Goal: Information Seeking & Learning: Compare options

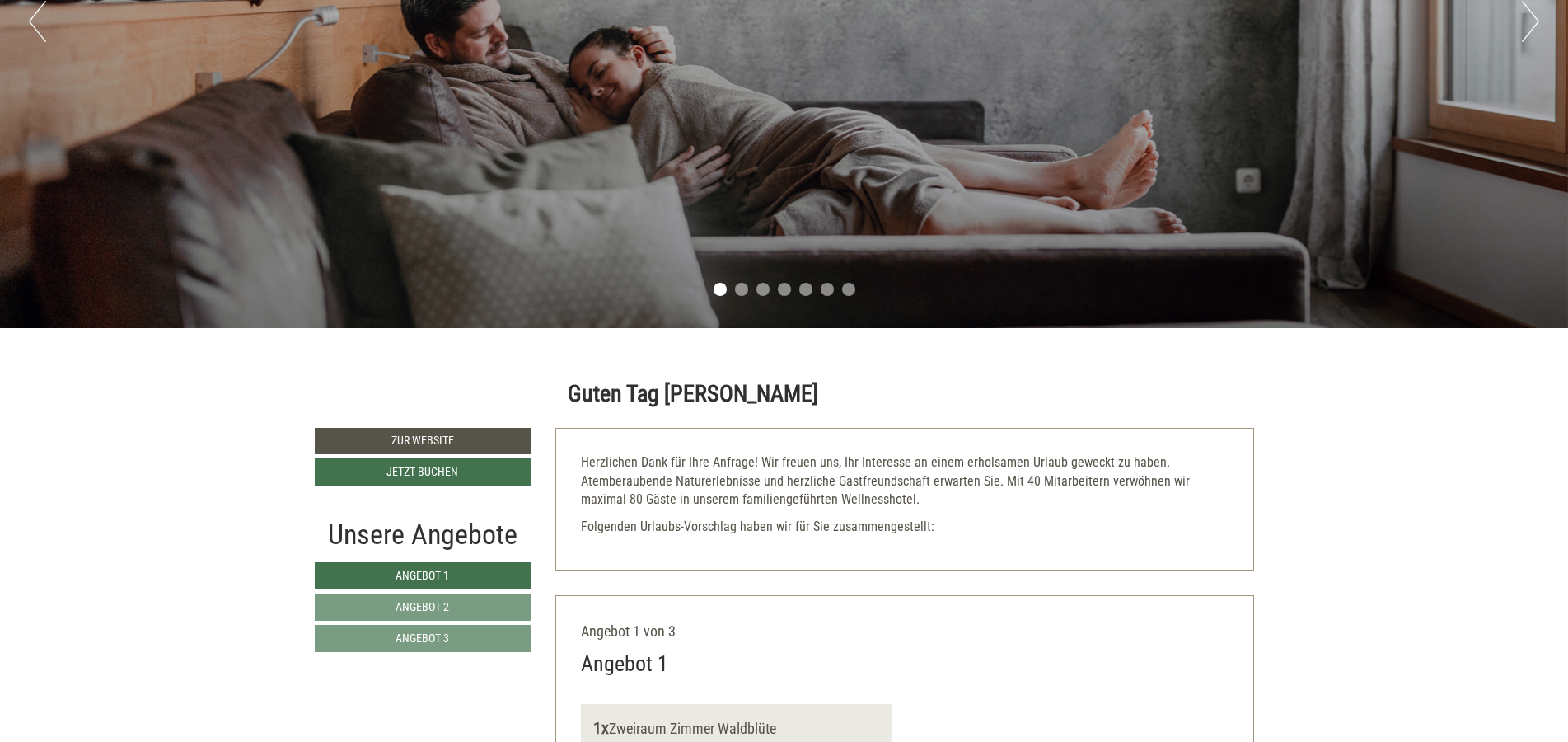
scroll to position [594, 0]
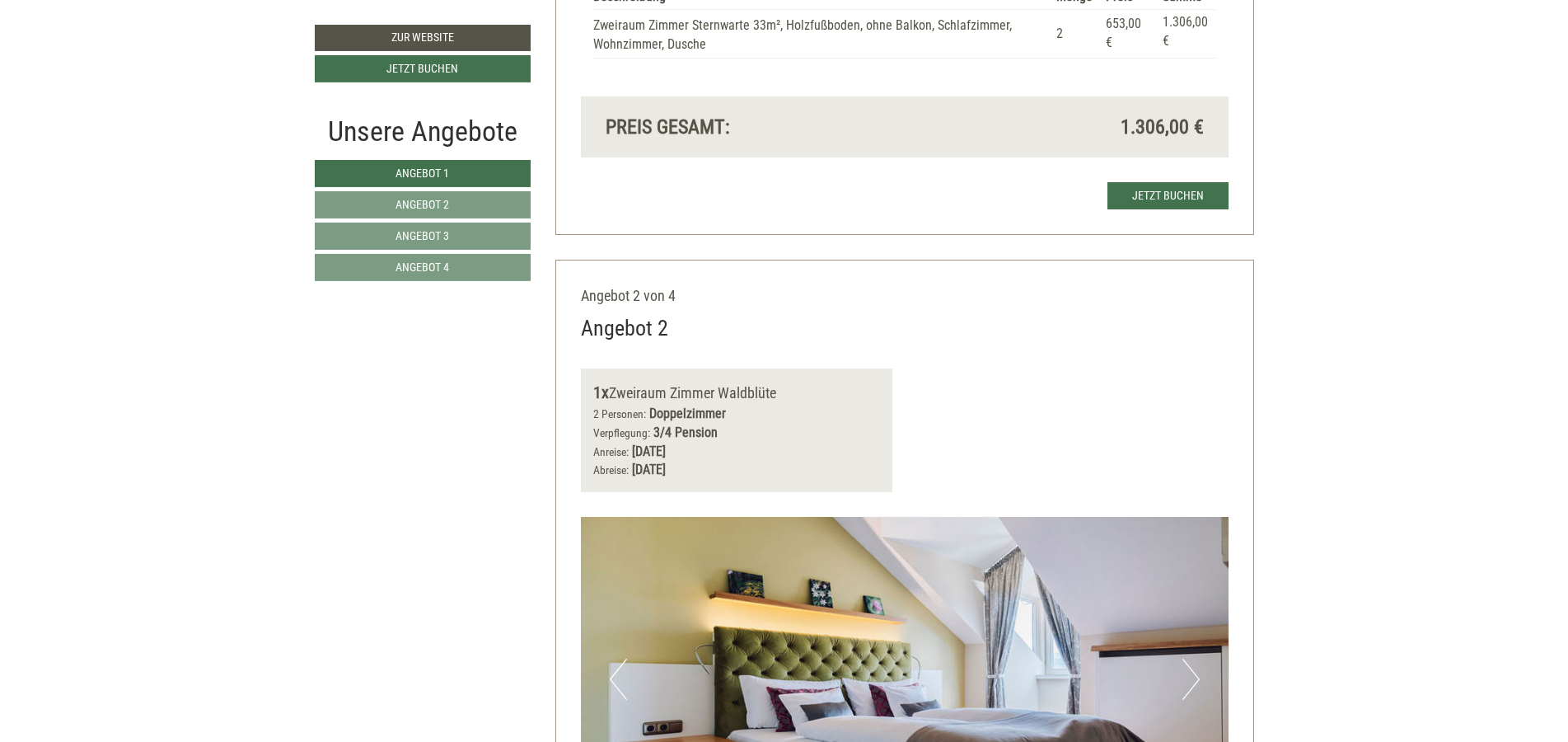
scroll to position [1978, 0]
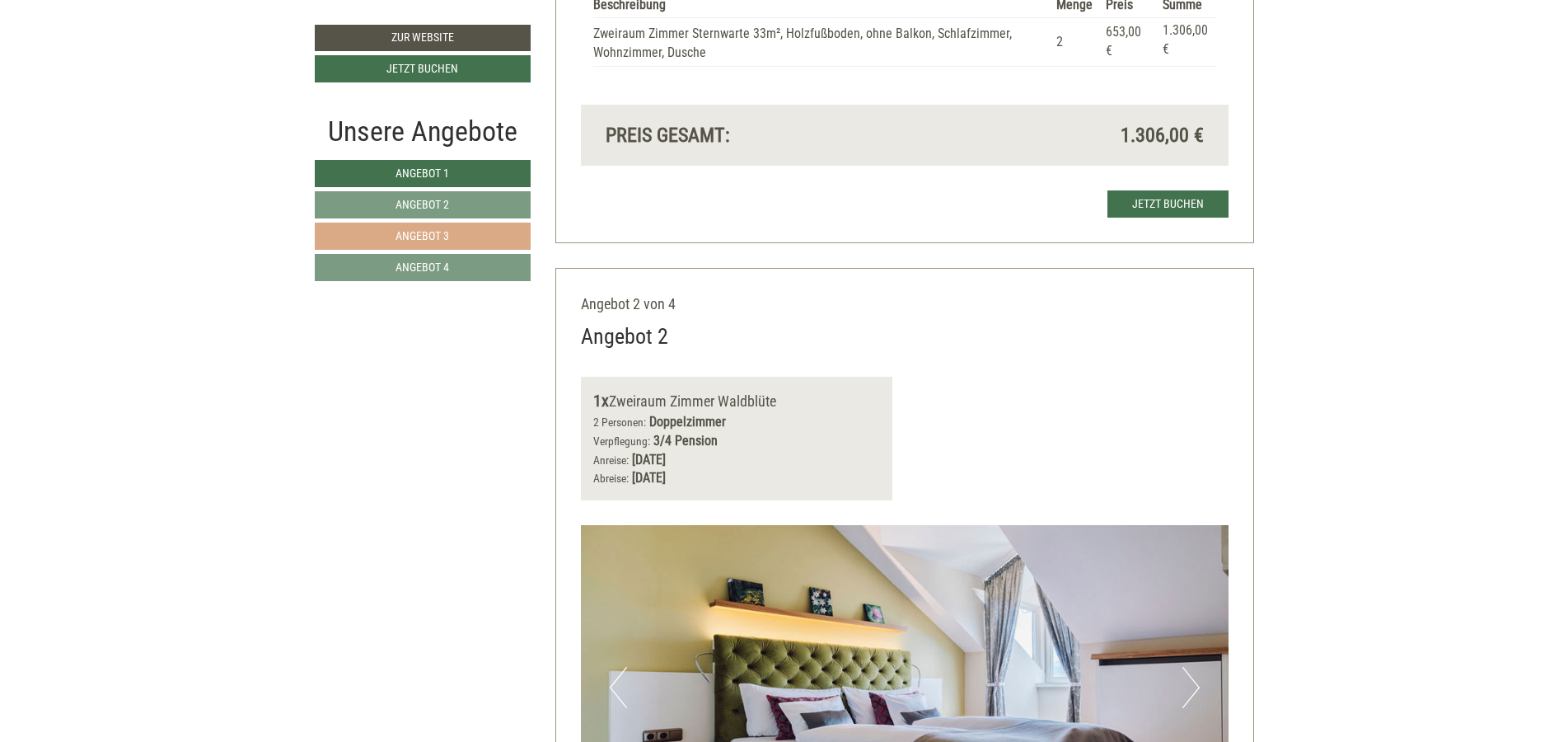
drag, startPoint x: 490, startPoint y: 228, endPoint x: 516, endPoint y: 231, distance: 26.2
click at [494, 227] on link "Angebot 3" at bounding box center [422, 236] width 216 height 28
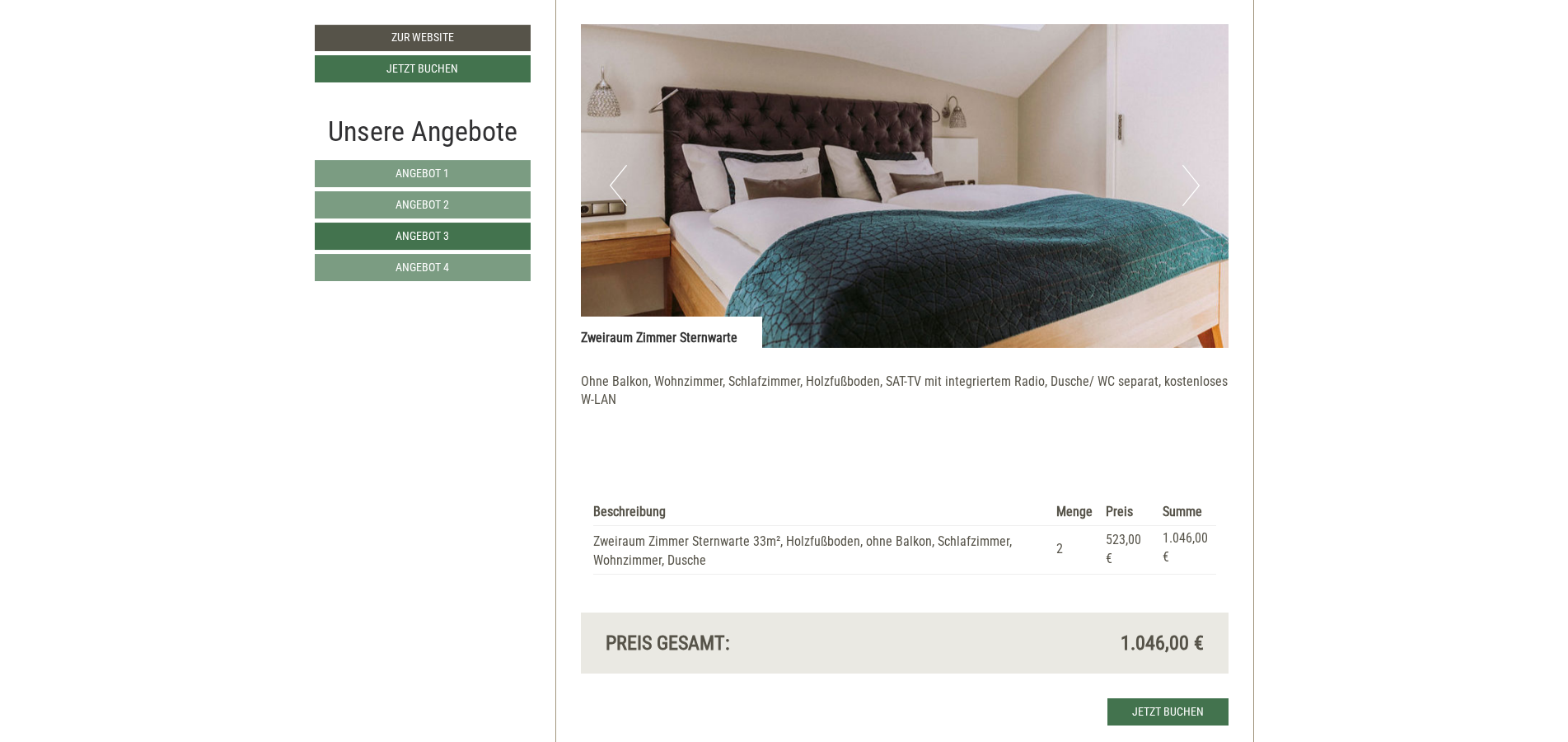
scroll to position [1300, 0]
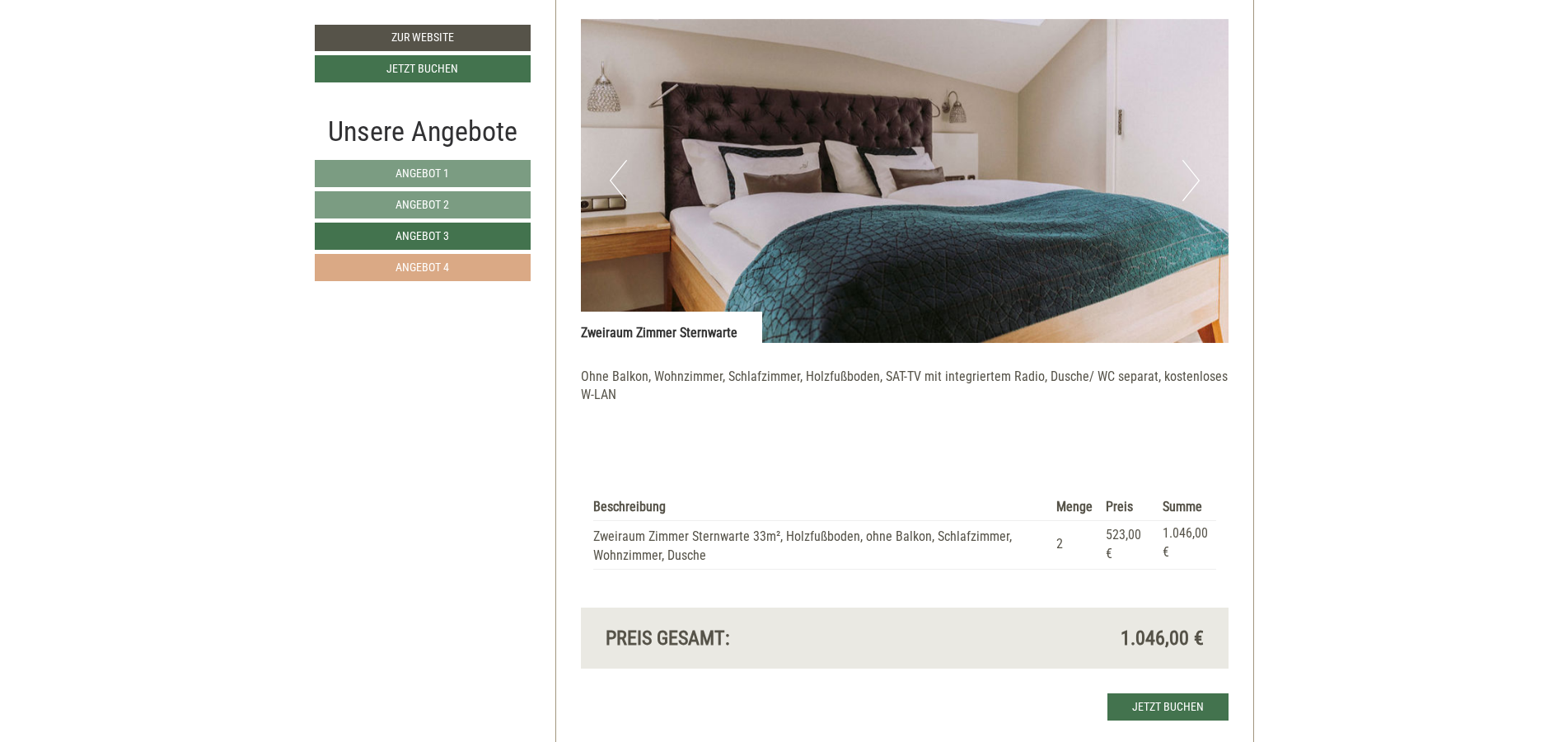
click at [415, 261] on span "Angebot 4" at bounding box center [422, 266] width 54 height 13
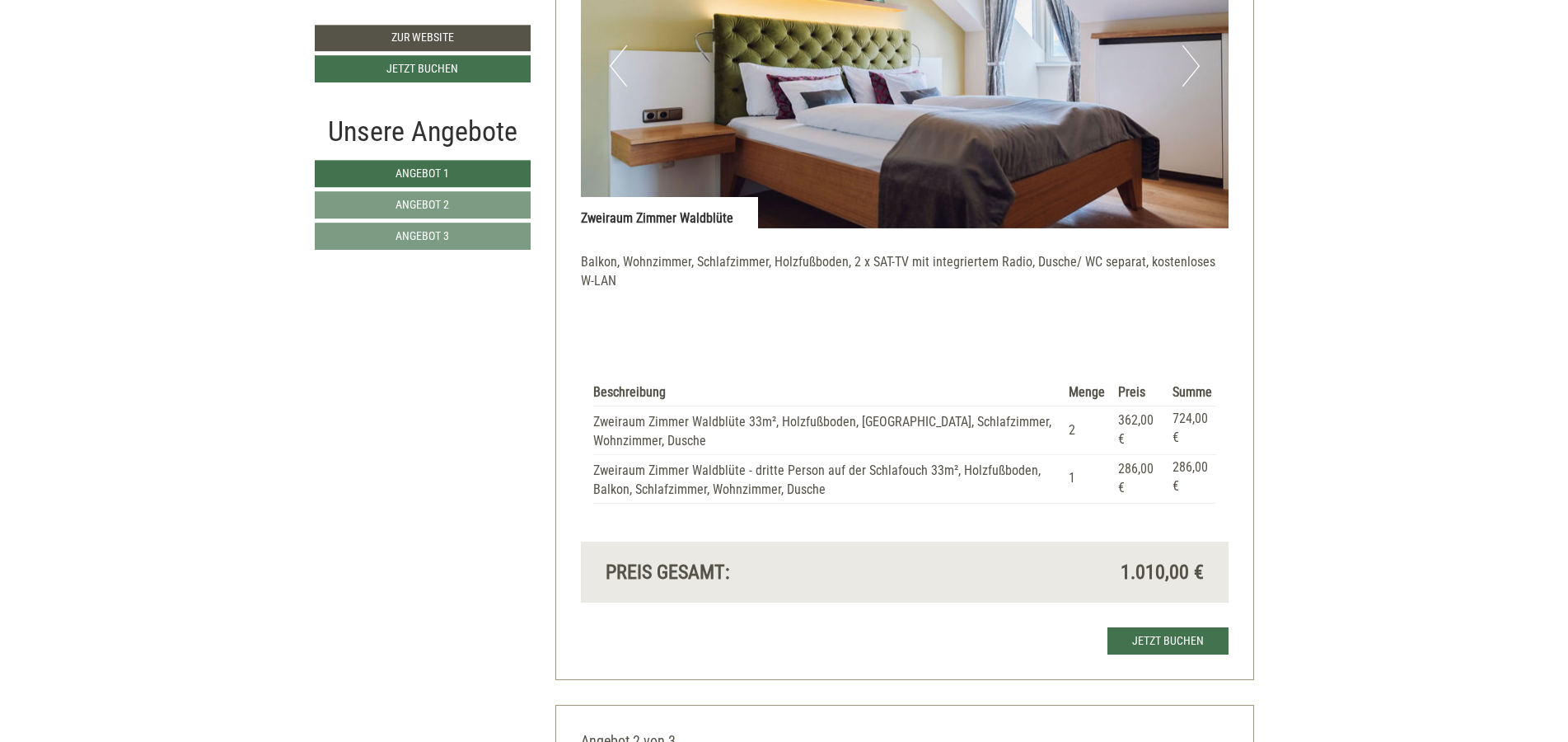
scroll to position [1385, 0]
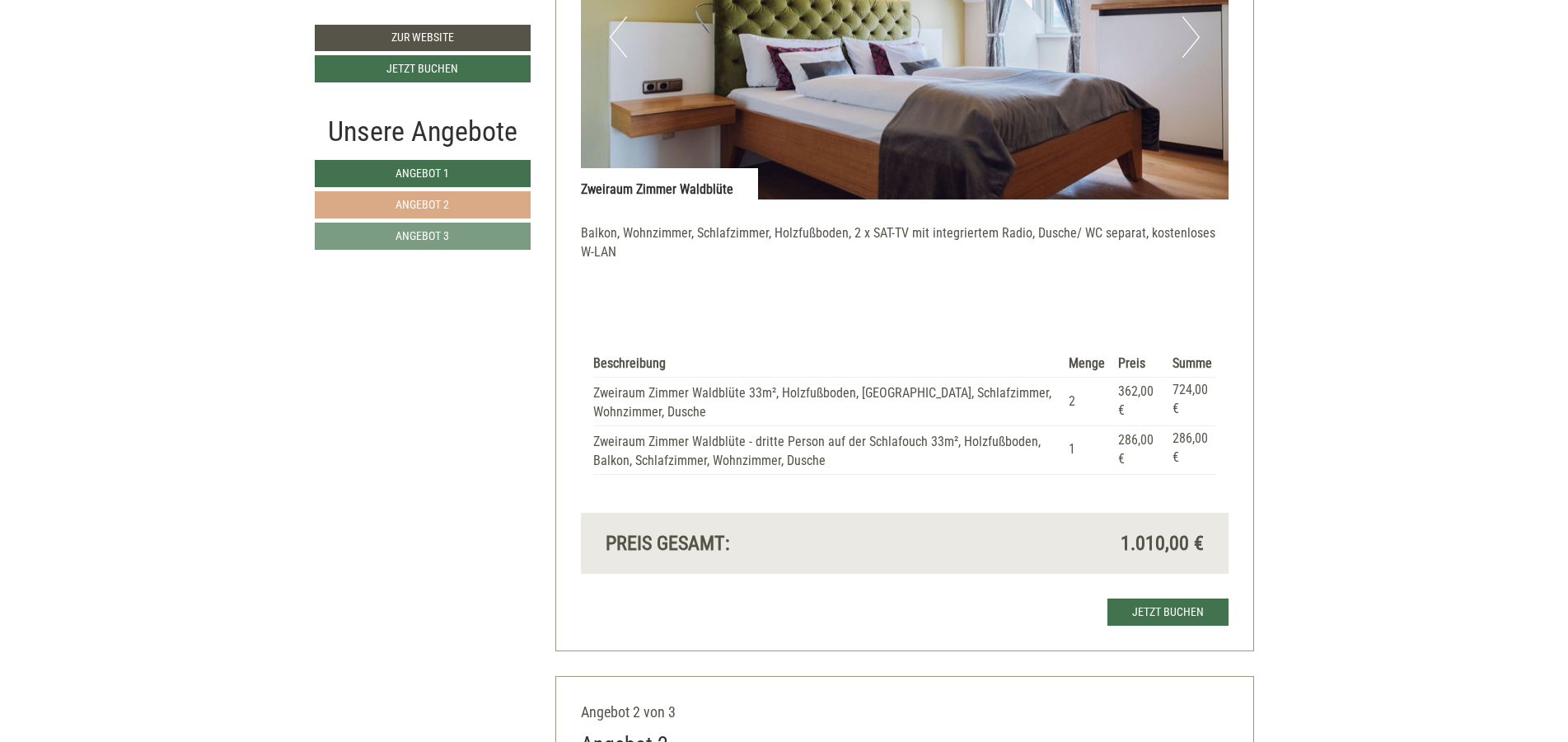
click at [491, 197] on link "Angebot 2" at bounding box center [422, 205] width 216 height 28
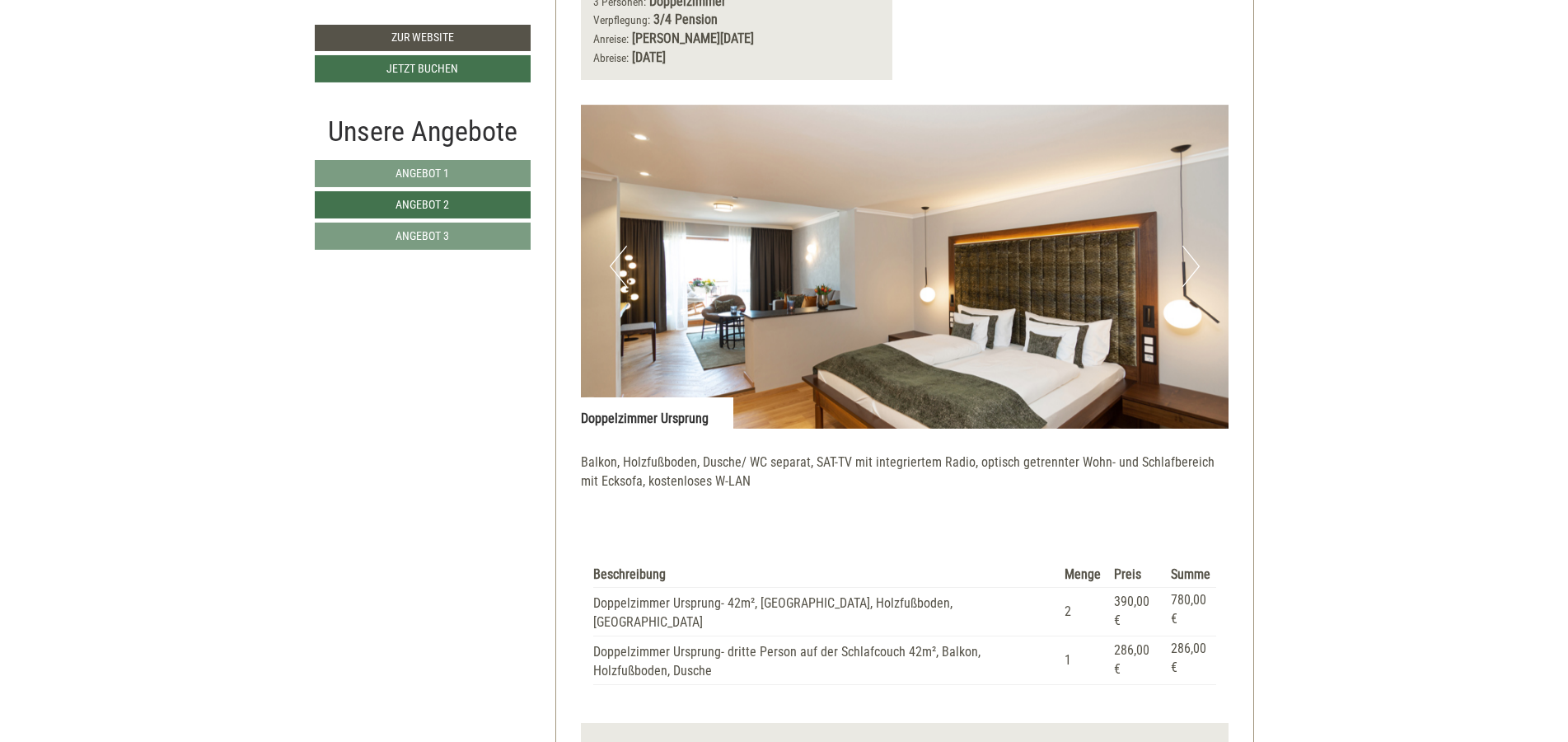
scroll to position [1300, 0]
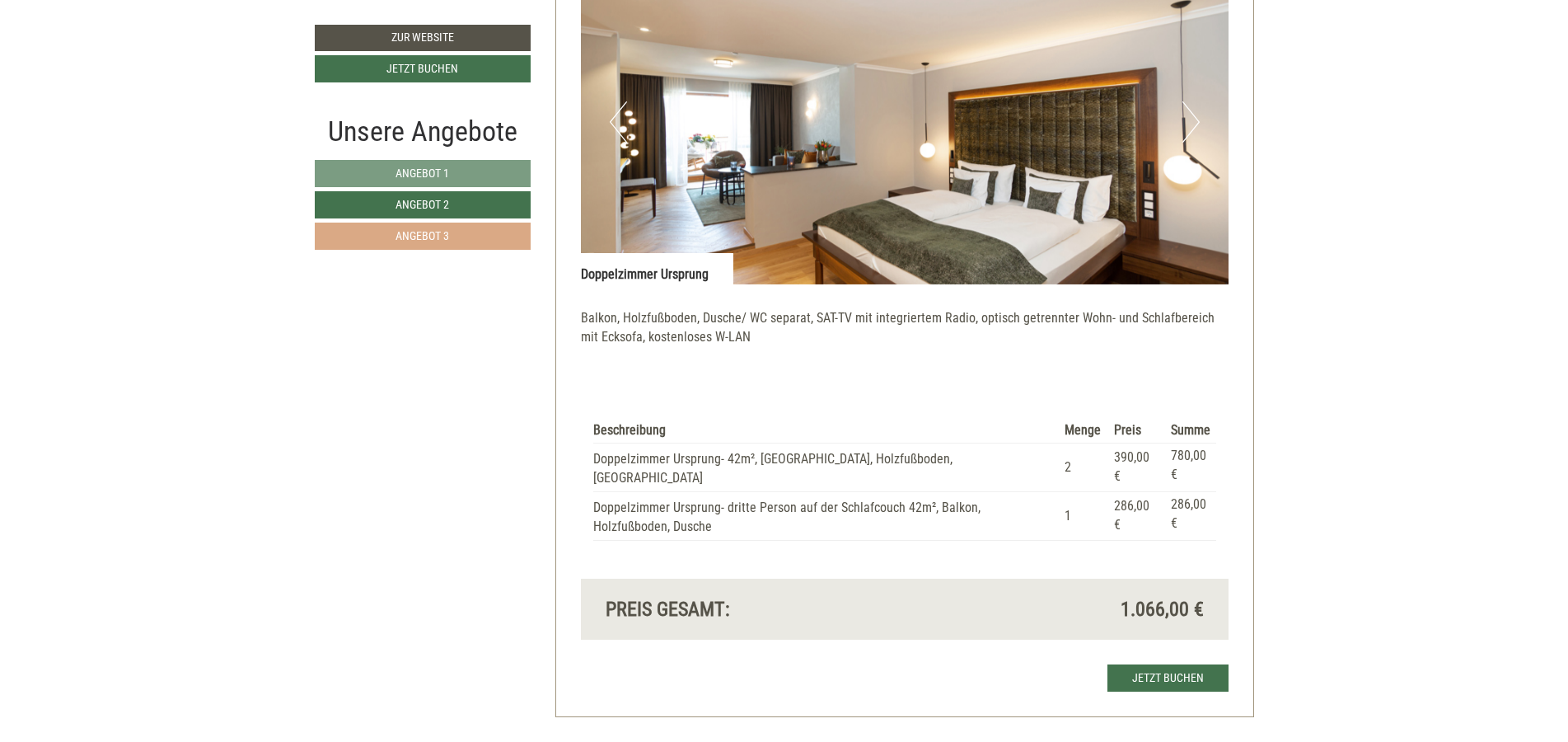
click at [495, 235] on link "Angebot 3" at bounding box center [422, 236] width 216 height 28
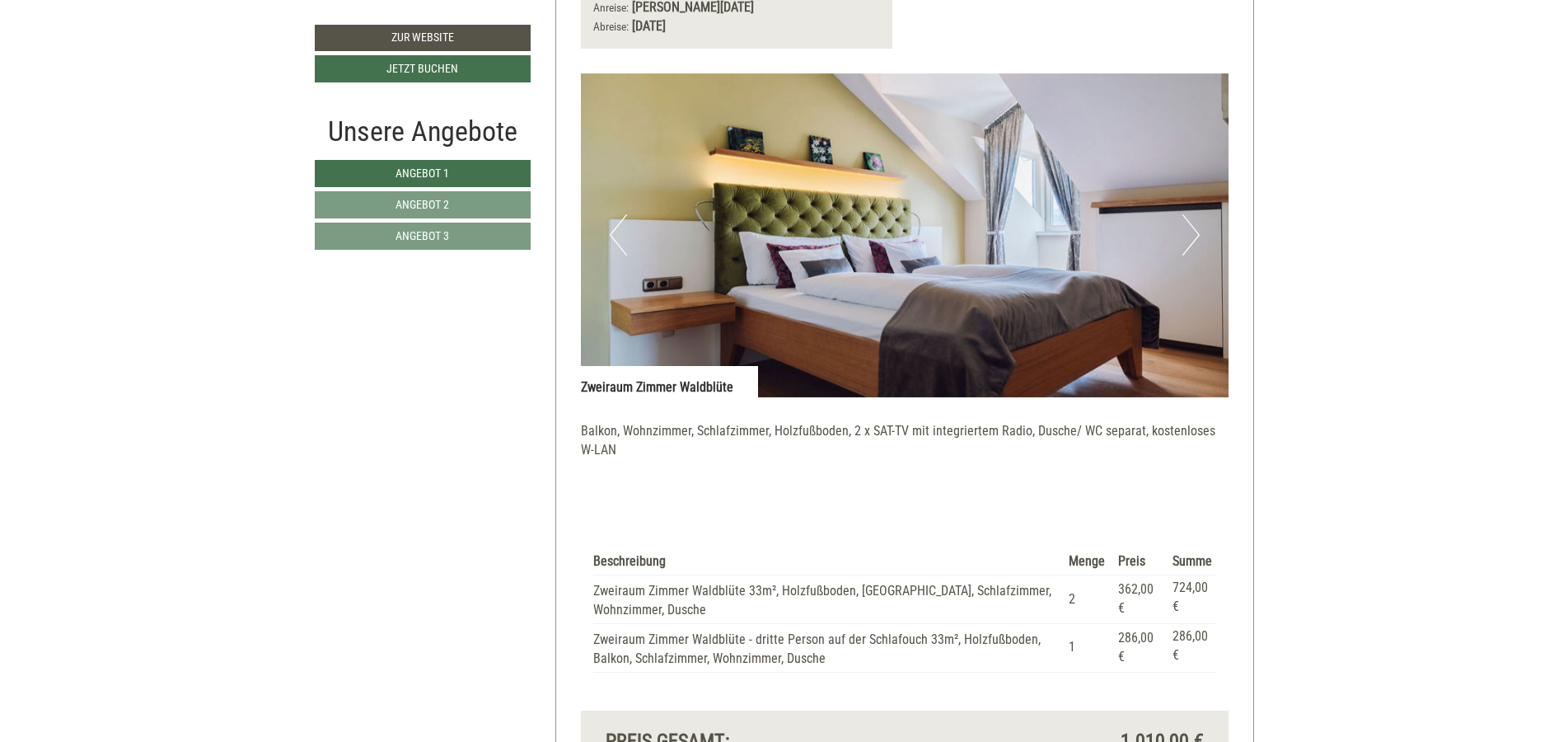
scroll to position [1385, 0]
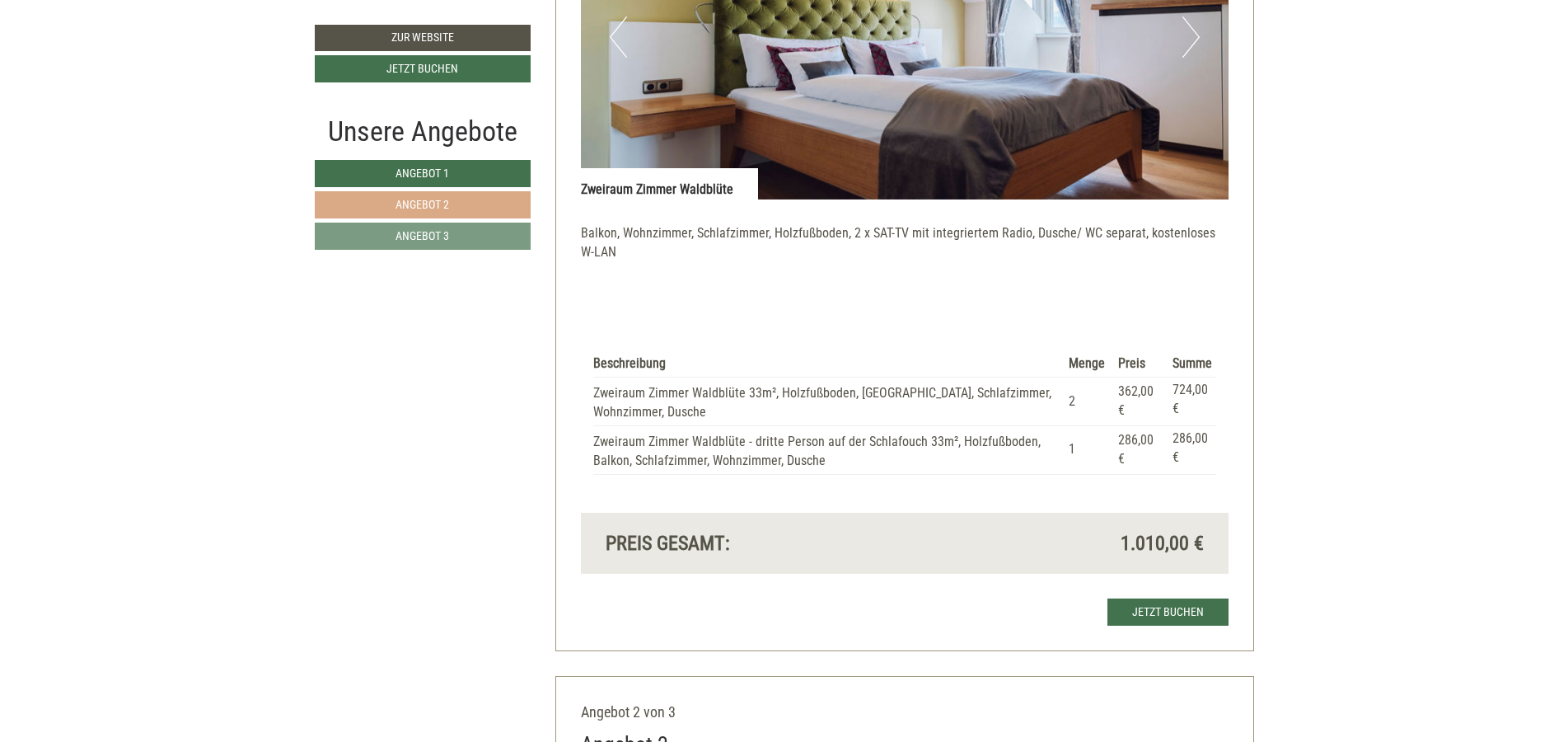
drag, startPoint x: 452, startPoint y: 197, endPoint x: 767, endPoint y: 282, distance: 326.3
click at [456, 199] on link "Angebot 2" at bounding box center [422, 205] width 216 height 28
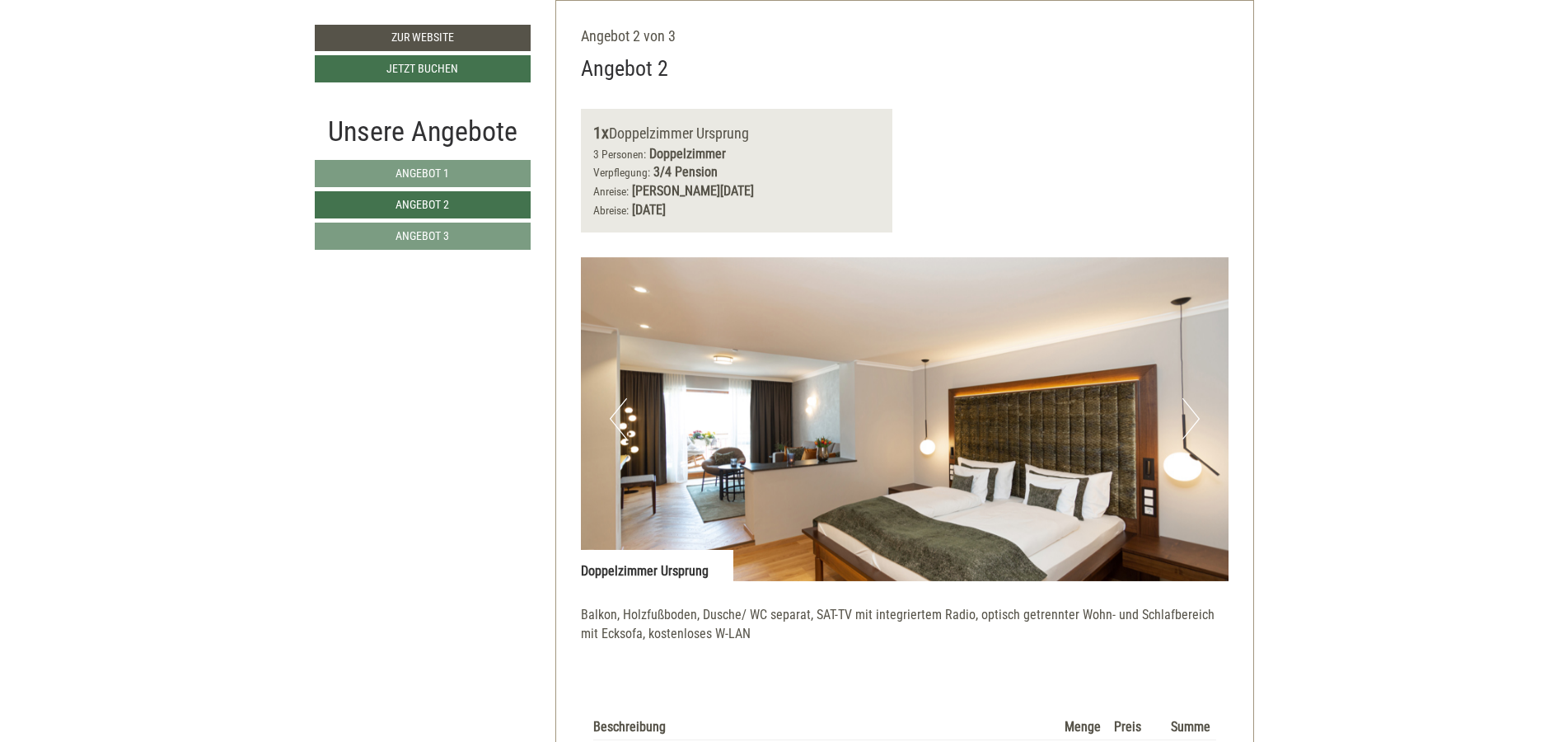
scroll to position [1300, 0]
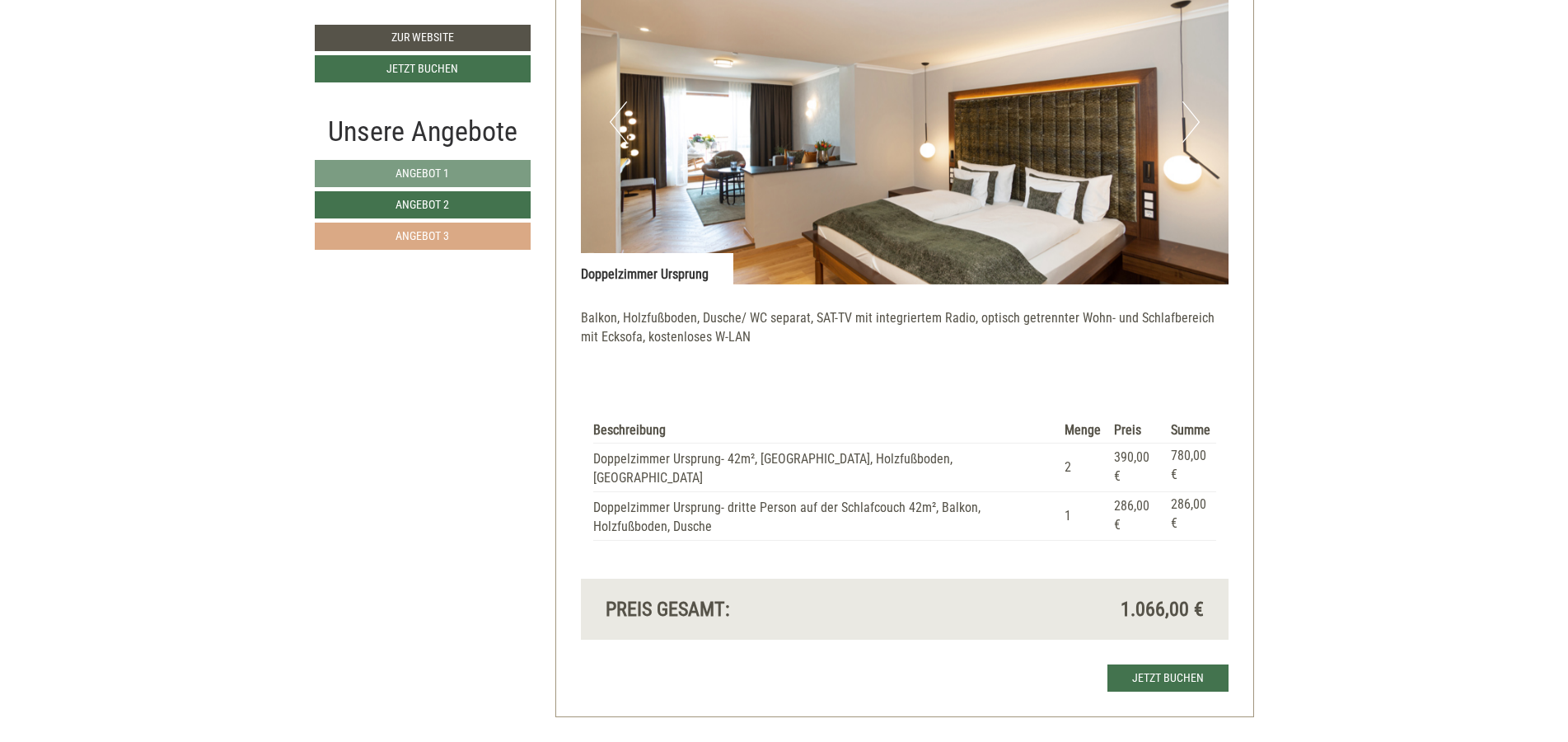
click at [431, 235] on span "Angebot 3" at bounding box center [422, 235] width 54 height 13
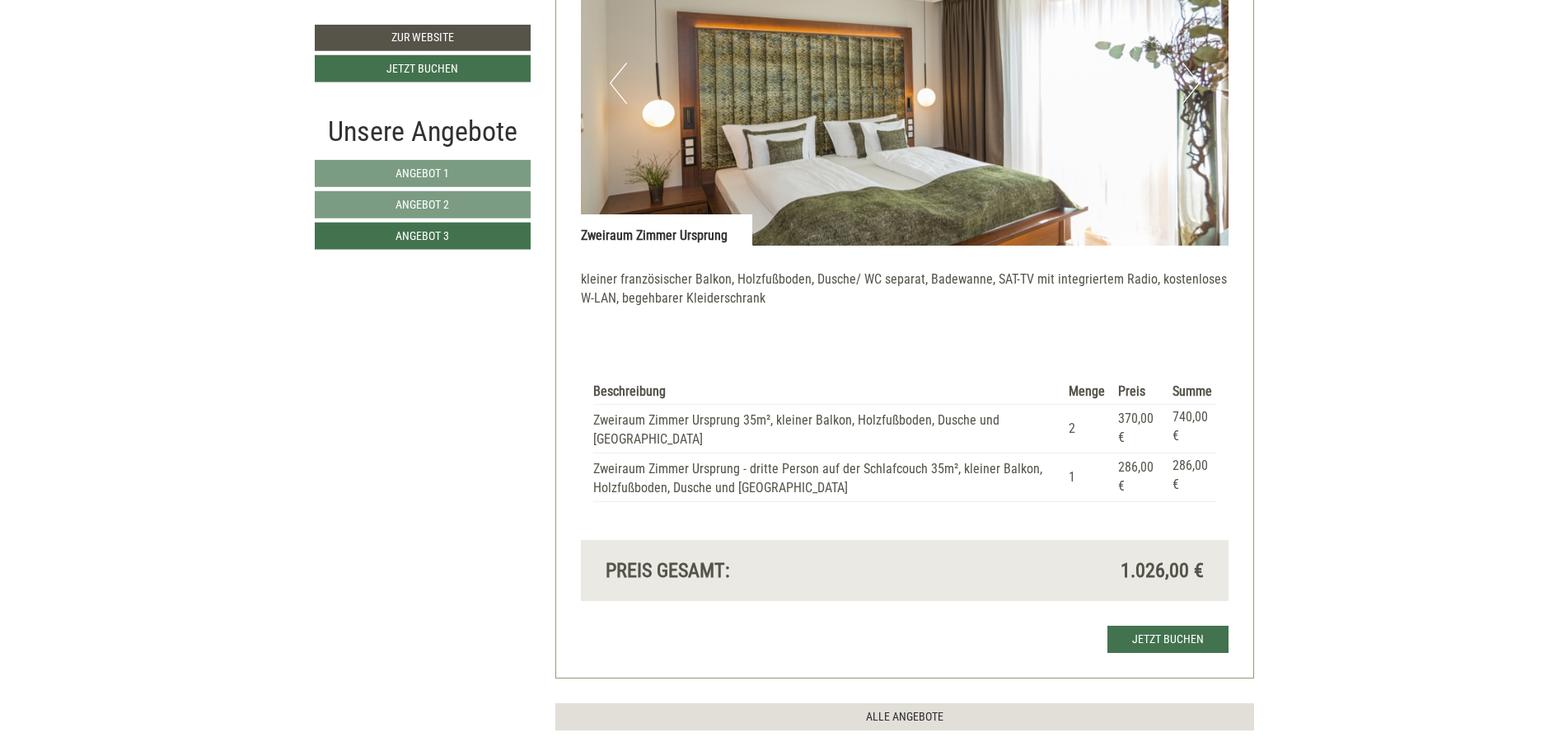
scroll to position [1398, 0]
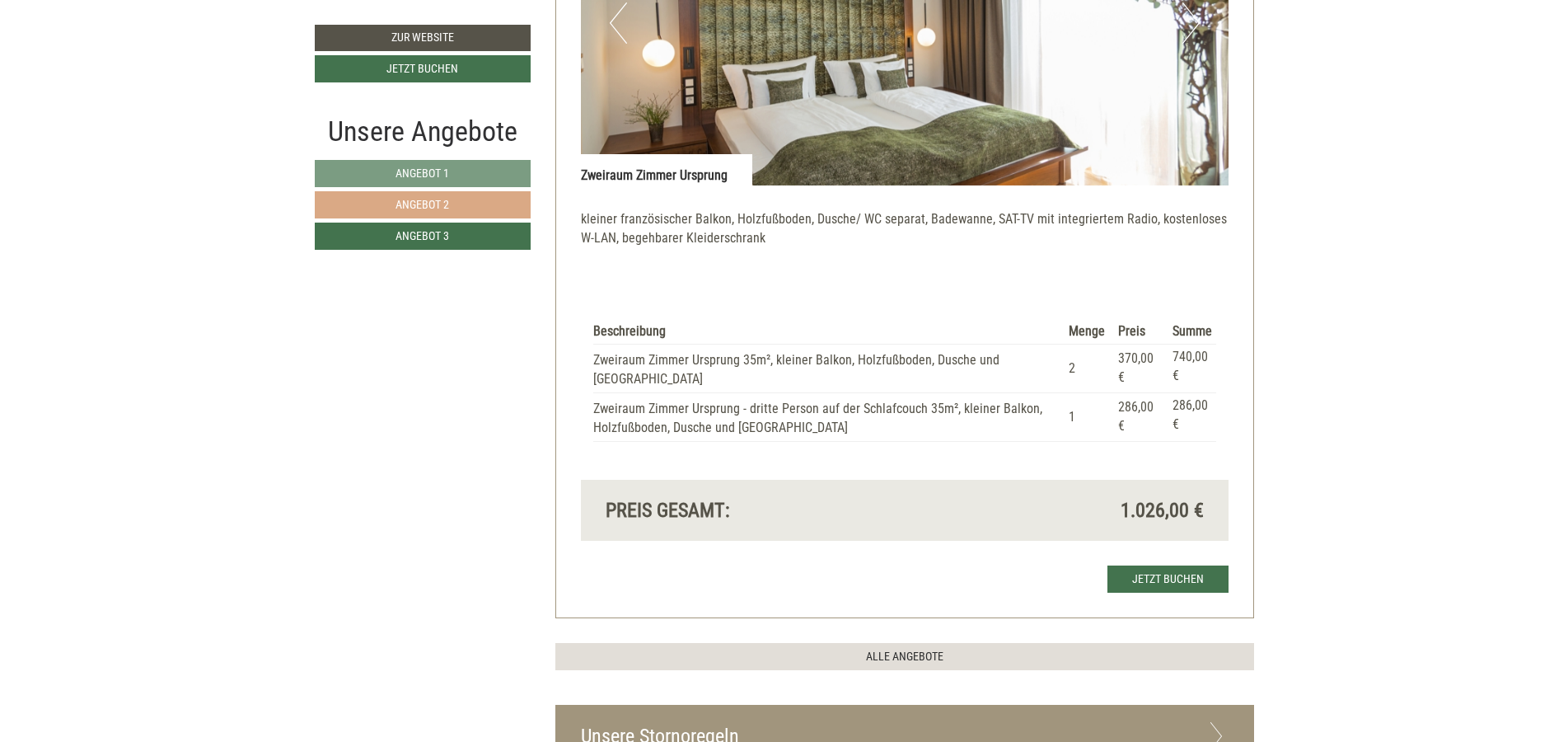
click at [417, 201] on span "Angebot 2" at bounding box center [422, 203] width 54 height 13
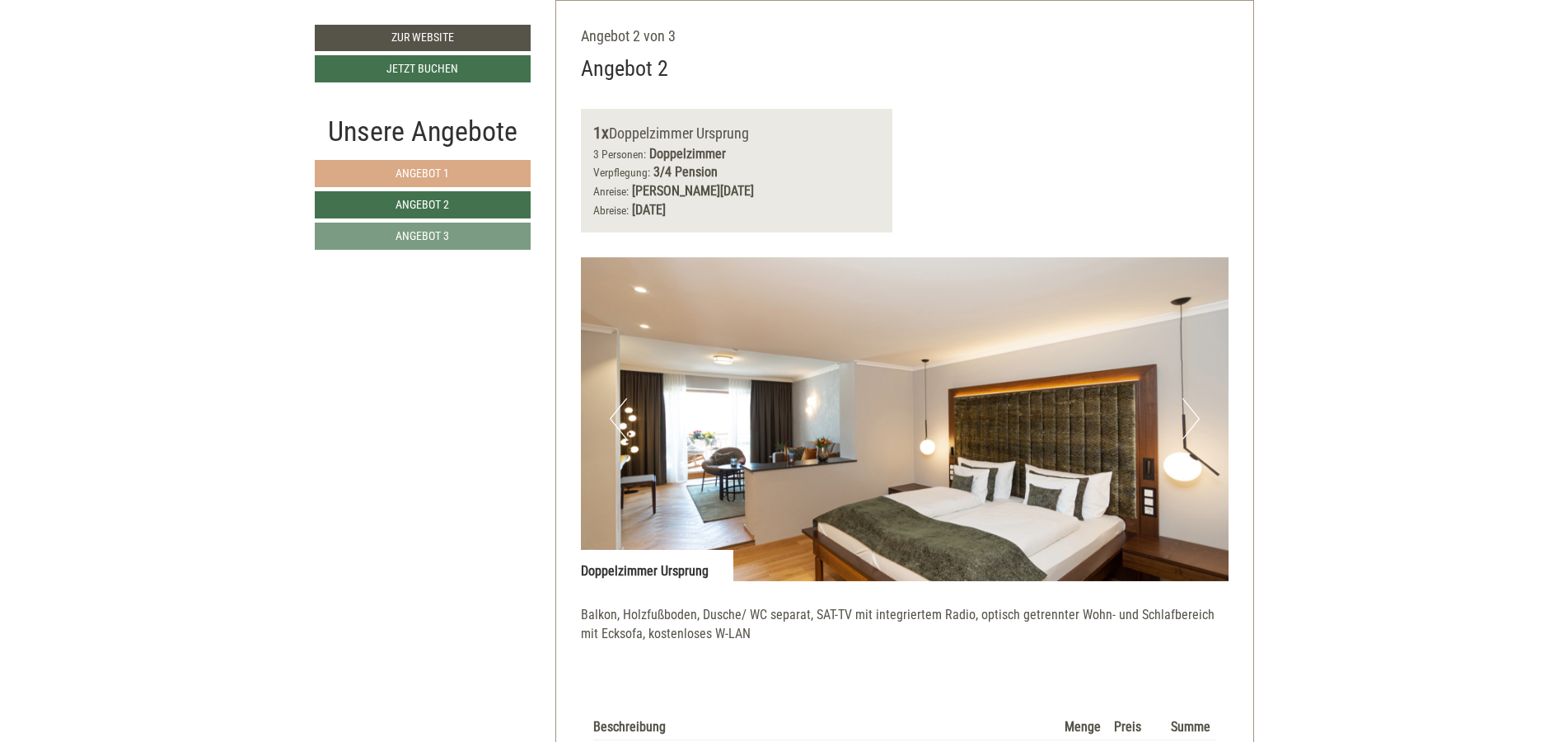
click at [426, 173] on span "Angebot 1" at bounding box center [422, 172] width 54 height 13
